Goal: Task Accomplishment & Management: Manage account settings

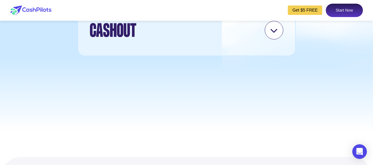
scroll to position [1823, 0]
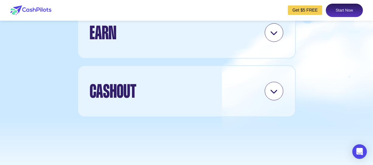
click at [270, 95] on icon at bounding box center [274, 91] width 8 height 8
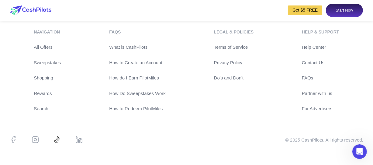
scroll to position [2908, 0]
click at [42, 91] on link "Rewards" at bounding box center [47, 93] width 27 height 7
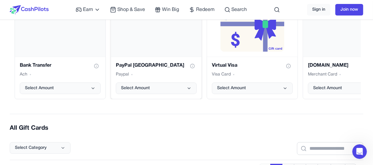
scroll to position [122, 0]
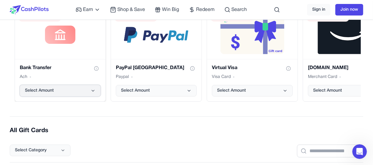
click at [95, 91] on button "Select Amount" at bounding box center [60, 91] width 81 height 12
click at [208, 136] on div "Select Category" at bounding box center [186, 146] width 353 height 22
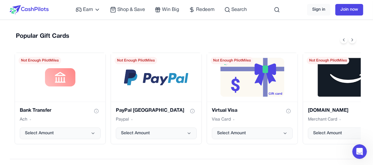
scroll to position [0, 0]
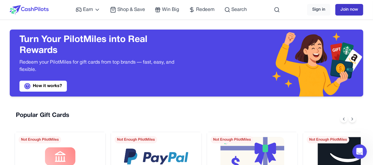
click at [347, 7] on link "Join now" at bounding box center [349, 10] width 28 height 12
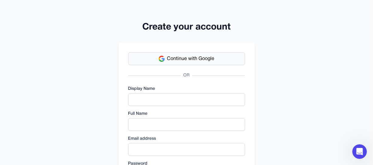
click at [219, 58] on button "Continue with Google" at bounding box center [186, 58] width 117 height 13
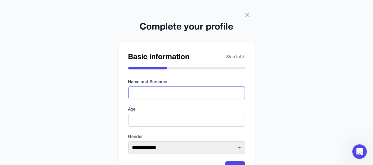
click at [181, 92] on input "text" at bounding box center [186, 92] width 117 height 13
type input "**********"
click at [177, 117] on input "number" at bounding box center [186, 120] width 117 height 13
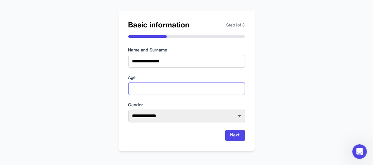
scroll to position [32, 0]
type input "**"
click at [211, 116] on select "**********" at bounding box center [186, 115] width 117 height 13
select select "****"
click at [128, 109] on select "**********" at bounding box center [186, 115] width 117 height 13
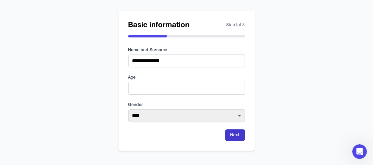
click at [238, 138] on button "Next" at bounding box center [235, 135] width 20 height 12
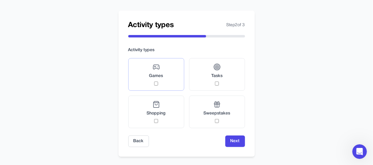
click at [160, 79] on div "Games" at bounding box center [156, 74] width 14 height 22
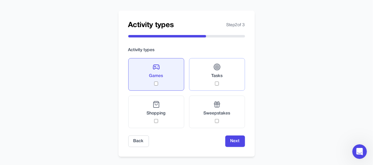
click at [209, 82] on label "Tasks" at bounding box center [217, 74] width 56 height 33
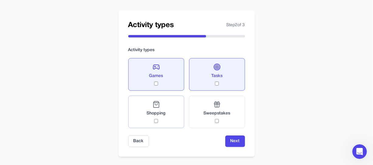
click at [153, 118] on div "Shopping" at bounding box center [156, 112] width 19 height 22
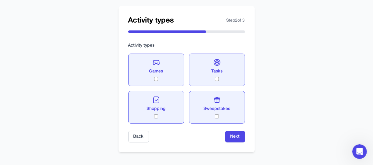
scroll to position [38, 0]
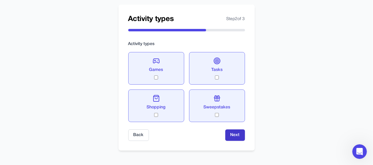
click at [238, 136] on button "Next" at bounding box center [235, 135] width 20 height 12
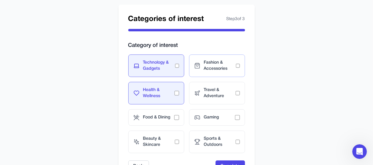
click at [234, 68] on span "Fashion & Accessories" at bounding box center [220, 66] width 32 height 12
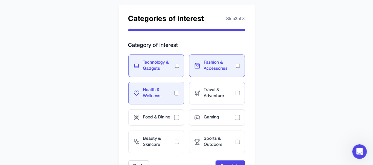
click at [240, 95] on div "Travel & Adventure" at bounding box center [217, 93] width 56 height 22
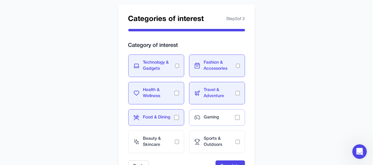
click at [234, 115] on span "Gaming" at bounding box center [219, 117] width 31 height 6
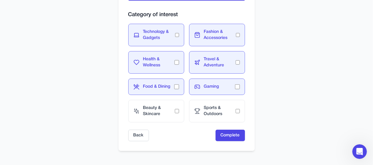
scroll to position [69, 0]
click at [178, 112] on div "Beauty & Skincare" at bounding box center [156, 110] width 56 height 22
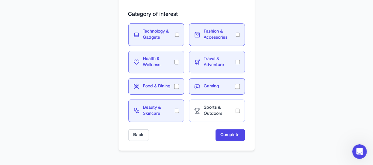
click at [229, 108] on span "Sports & Outdoors" at bounding box center [220, 111] width 32 height 12
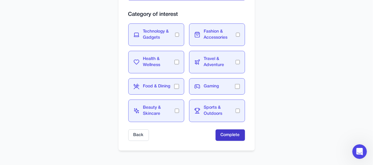
click at [230, 133] on button "Complete" at bounding box center [229, 135] width 29 height 12
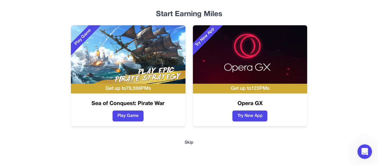
click at [190, 142] on button "Skip" at bounding box center [188, 142] width 9 height 6
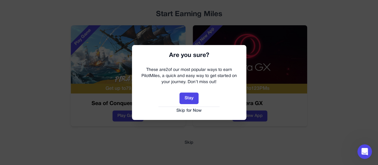
click at [189, 111] on button "Skip for Now" at bounding box center [189, 111] width 102 height 6
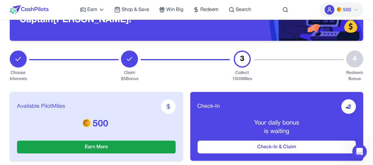
scroll to position [61, 0]
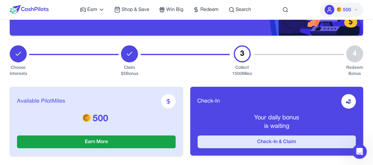
click at [276, 140] on button "Check-In & Claim" at bounding box center [276, 141] width 159 height 13
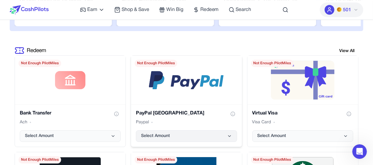
scroll to position [1185, 0]
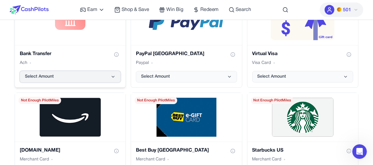
click at [113, 74] on icon "Bank Transfer gift card" at bounding box center [113, 76] width 5 height 5
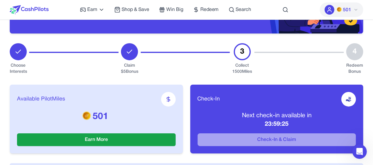
scroll to position [91, 0]
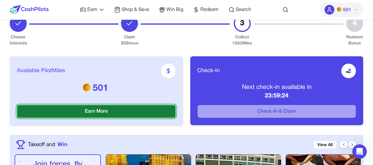
click at [130, 110] on button "Earn More" at bounding box center [96, 111] width 159 height 13
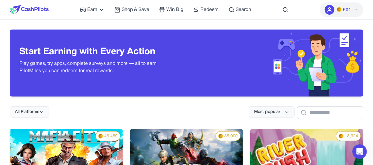
click at [106, 9] on div "Earn Play Games Enjoy fun games and earn Try New App Test new app for rewards T…" at bounding box center [165, 9] width 171 height 19
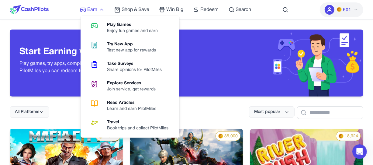
click at [101, 10] on icon at bounding box center [101, 10] width 6 height 6
click at [122, 67] on div "Share opinions for PilotMiles" at bounding box center [137, 70] width 60 height 6
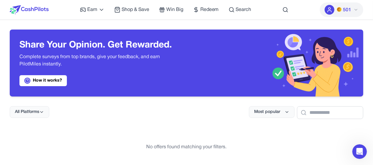
click at [356, 9] on icon at bounding box center [355, 9] width 5 height 5
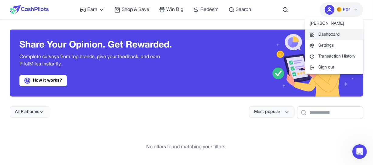
click at [330, 38] on link "Dashboard" at bounding box center [334, 34] width 58 height 11
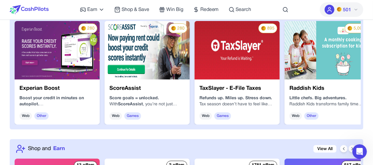
scroll to position [577, 0]
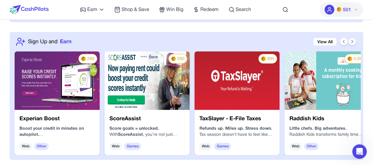
click at [351, 41] on icon at bounding box center [352, 41] width 5 height 5
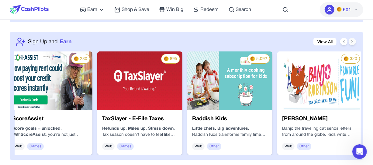
click at [350, 41] on icon at bounding box center [352, 41] width 5 height 5
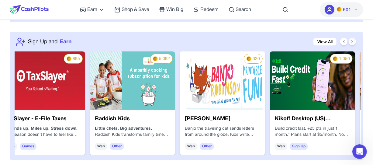
click at [350, 41] on icon at bounding box center [352, 41] width 5 height 5
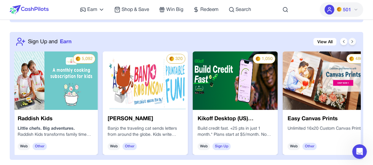
scroll to position [0, 278]
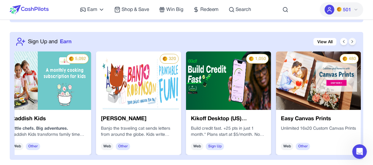
click at [350, 42] on icon at bounding box center [352, 41] width 5 height 5
click at [352, 42] on icon at bounding box center [352, 41] width 1 height 2
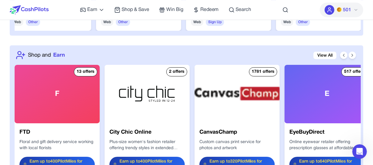
scroll to position [729, 0]
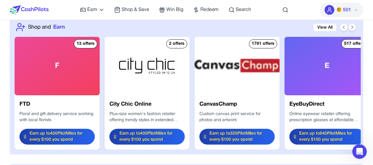
click at [351, 25] on icon at bounding box center [352, 27] width 5 height 5
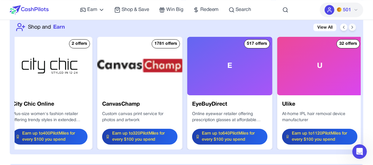
click at [351, 26] on icon at bounding box center [352, 27] width 5 height 5
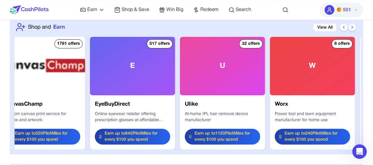
click at [351, 26] on icon at bounding box center [352, 27] width 5 height 5
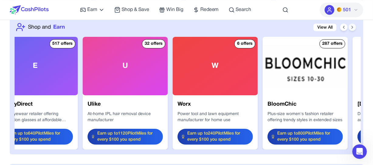
click at [351, 26] on icon at bounding box center [352, 27] width 5 height 5
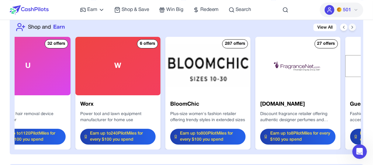
click at [351, 27] on icon at bounding box center [352, 27] width 5 height 5
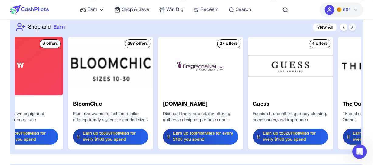
click at [351, 27] on icon at bounding box center [352, 27] width 5 height 5
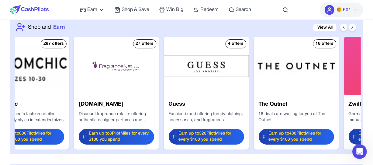
scroll to position [0, 583]
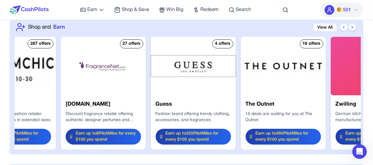
click at [352, 25] on icon at bounding box center [352, 27] width 5 height 5
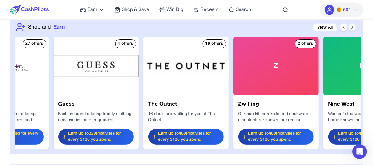
click at [352, 25] on icon at bounding box center [352, 27] width 5 height 5
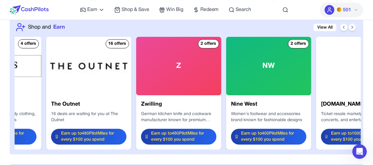
click at [352, 25] on icon at bounding box center [352, 27] width 5 height 5
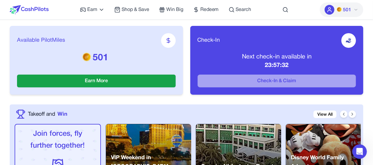
scroll to position [0, 0]
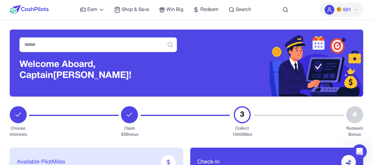
click at [133, 11] on span "Shop & Save" at bounding box center [136, 9] width 28 height 7
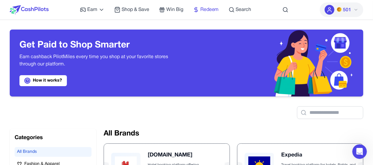
click at [204, 10] on span "Redeem" at bounding box center [209, 9] width 19 height 7
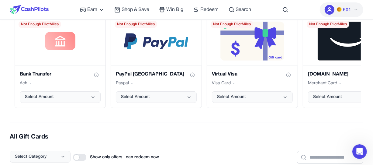
scroll to position [122, 0]
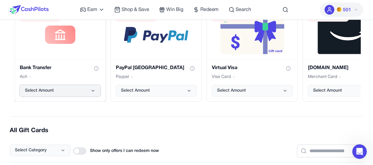
click at [82, 88] on button "Select Amount" at bounding box center [60, 91] width 81 height 12
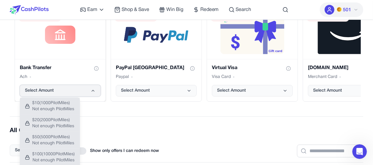
click at [82, 88] on button "Select Amount" at bounding box center [60, 91] width 81 height 12
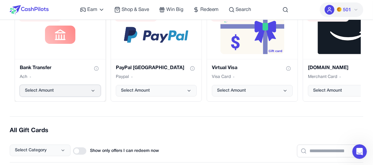
click at [82, 88] on button "Select Amount" at bounding box center [60, 91] width 81 height 12
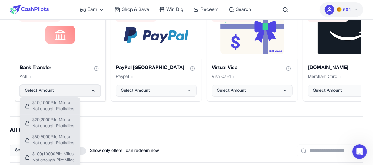
click at [82, 88] on button "Select Amount" at bounding box center [60, 91] width 81 height 12
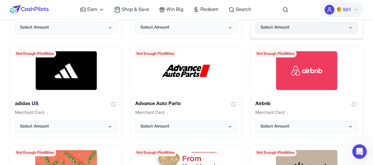
scroll to position [365, 0]
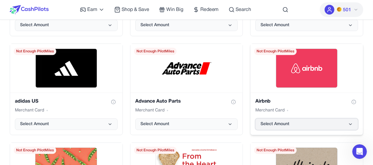
click at [337, 122] on button "Select Amount" at bounding box center [306, 124] width 103 height 12
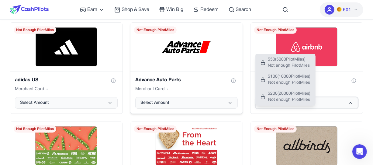
scroll to position [456, 0]
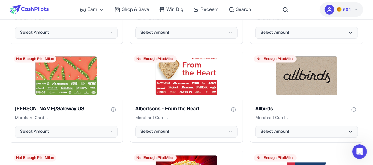
click at [367, 70] on div "Turn Your PilotMiles into Real Rewards Redeem your PilotMiles for gift cards fr…" at bounding box center [186, 19] width 373 height 910
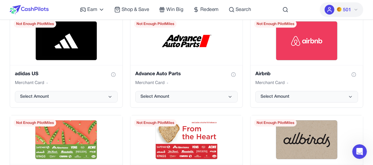
scroll to position [365, 0]
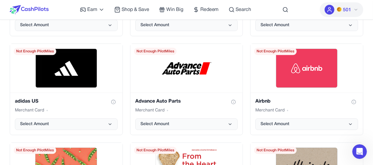
click at [355, 9] on icon at bounding box center [356, 9] width 2 height 1
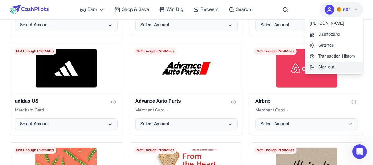
click at [330, 69] on button "Sign out" at bounding box center [334, 67] width 58 height 11
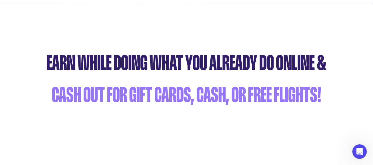
scroll to position [0, 0]
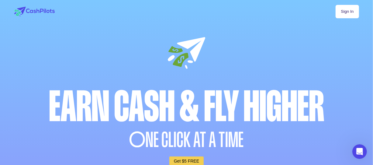
click at [346, 12] on link "Sign In" at bounding box center [346, 11] width 23 height 13
